Goal: Navigation & Orientation: Find specific page/section

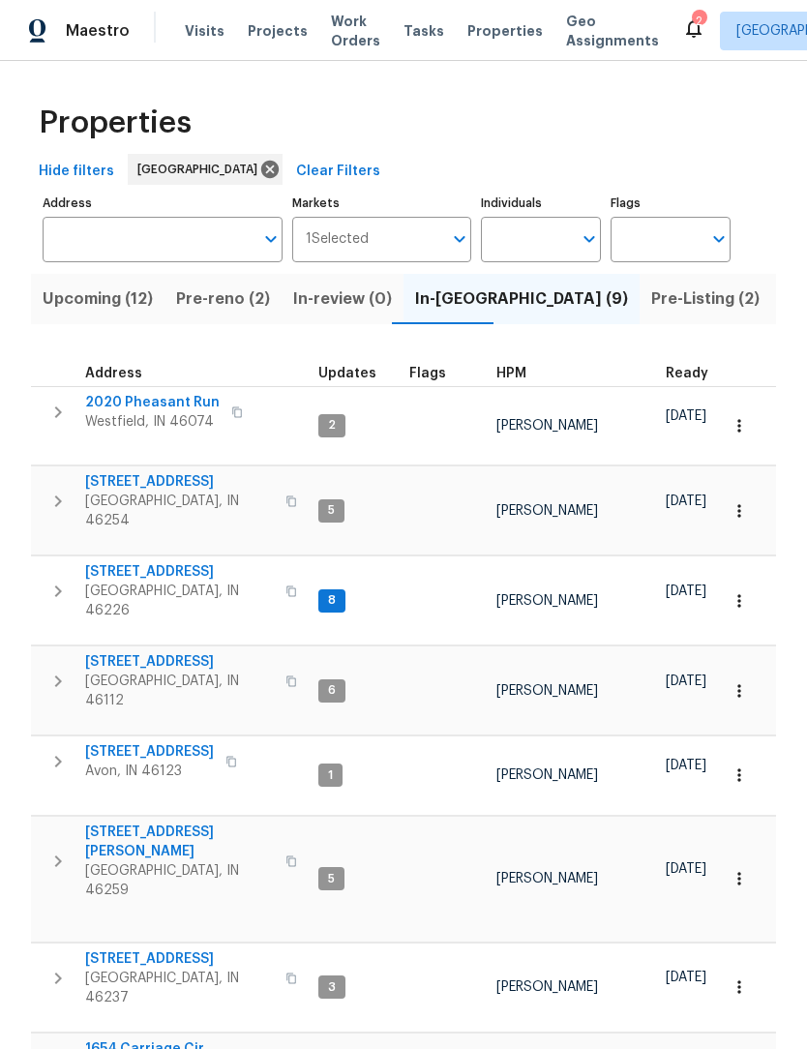
click at [651, 304] on span "Pre-Listing (2)" at bounding box center [705, 298] width 108 height 27
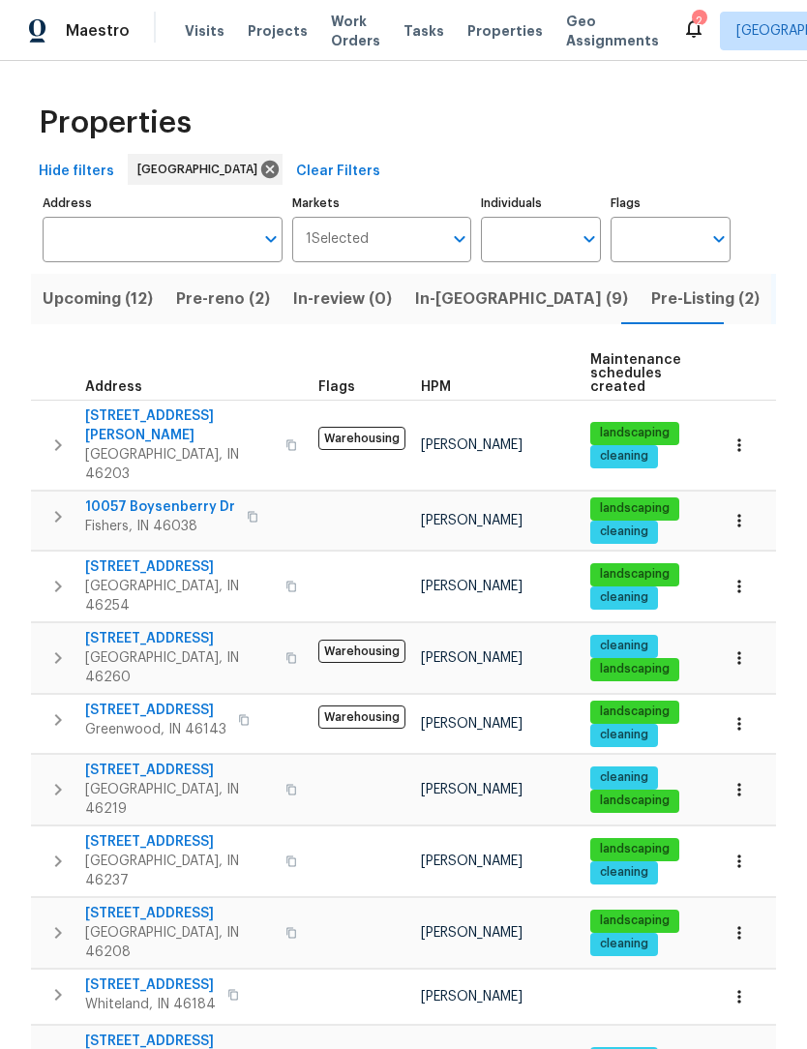
click at [459, 283] on button "In-[GEOGRAPHIC_DATA] (9)" at bounding box center [521, 299] width 236 height 50
